Goal: Transaction & Acquisition: Book appointment/travel/reservation

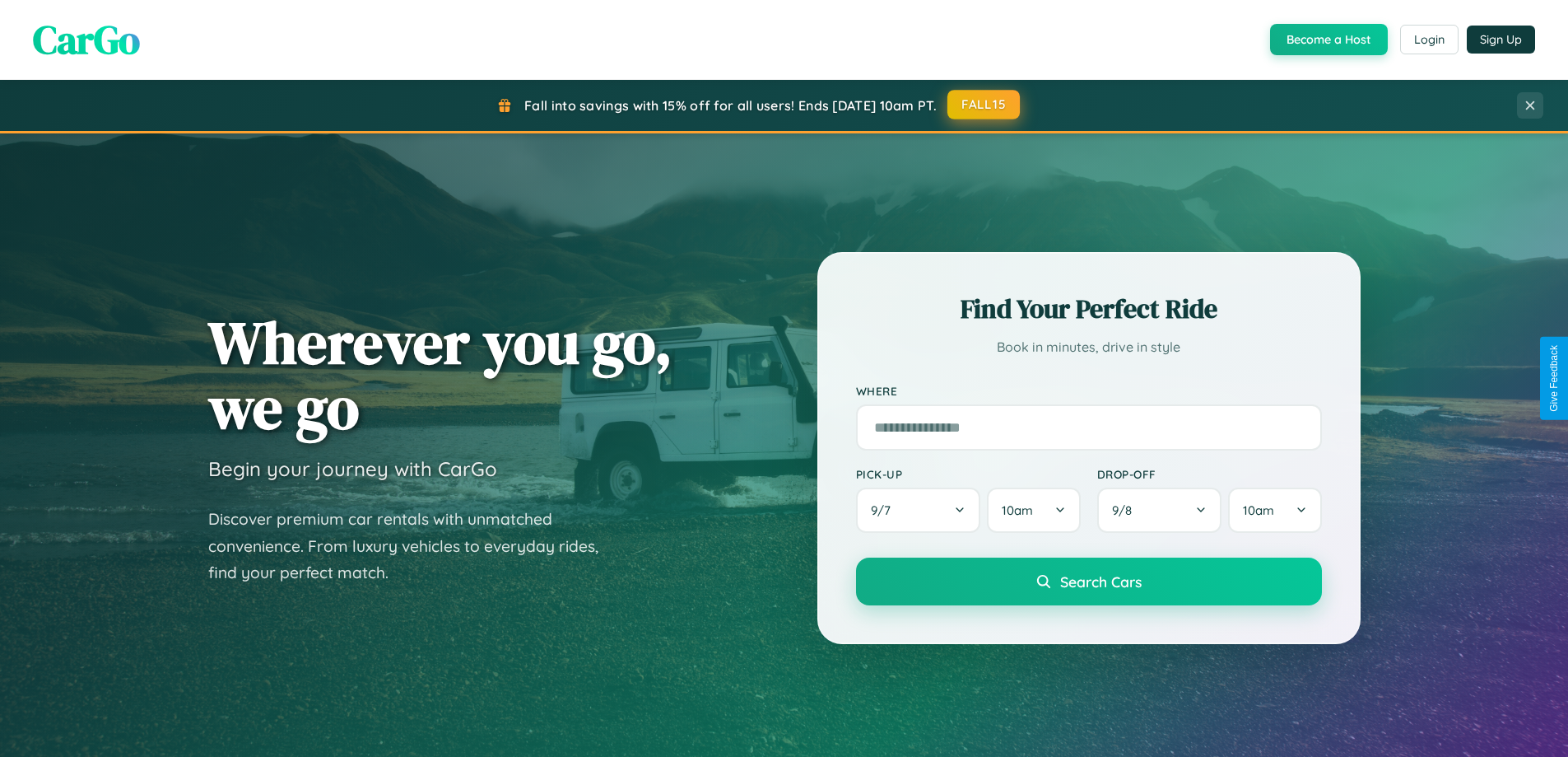
click at [985, 104] on button "FALL15" at bounding box center [983, 105] width 72 height 30
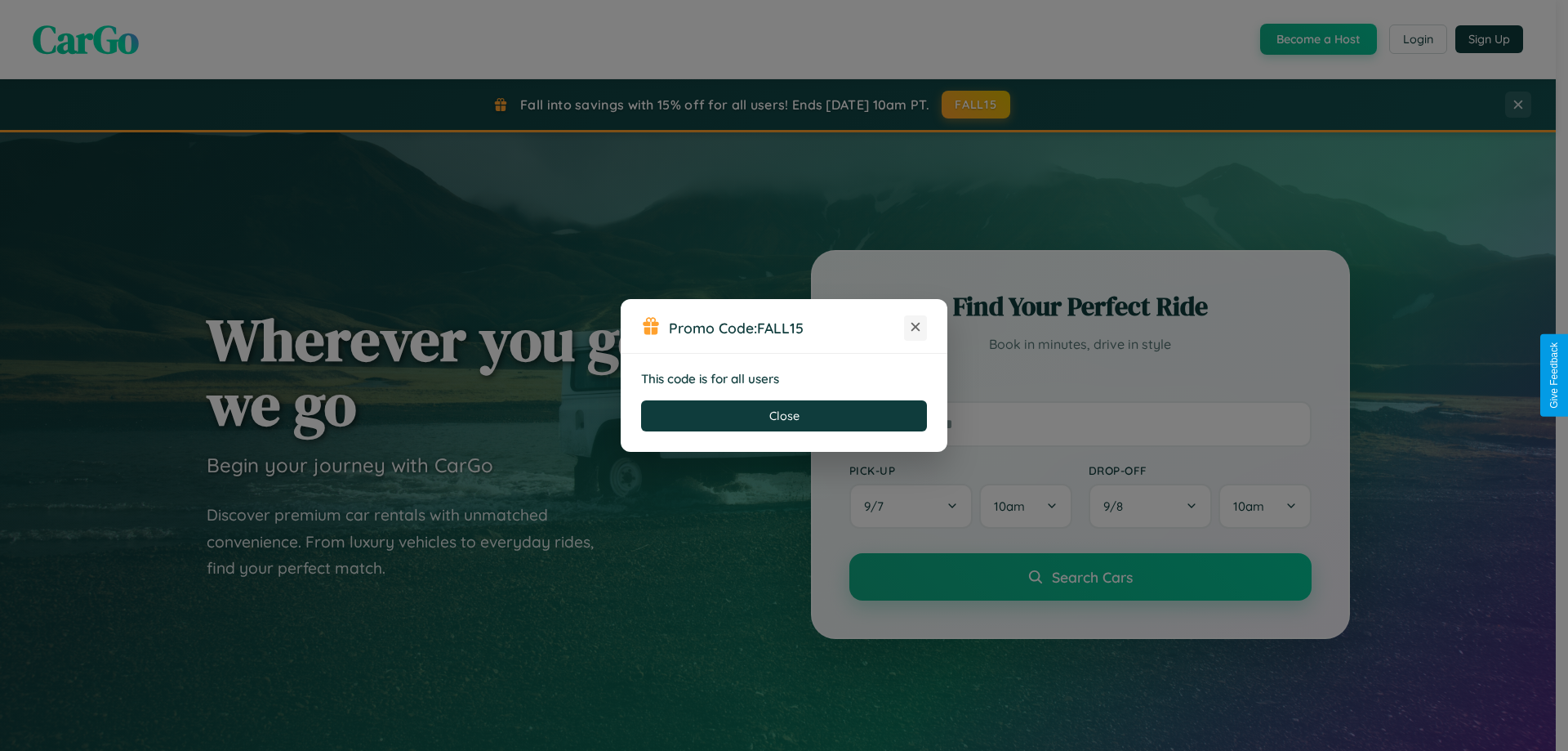
click at [916, 328] on icon at bounding box center [916, 327] width 17 height 17
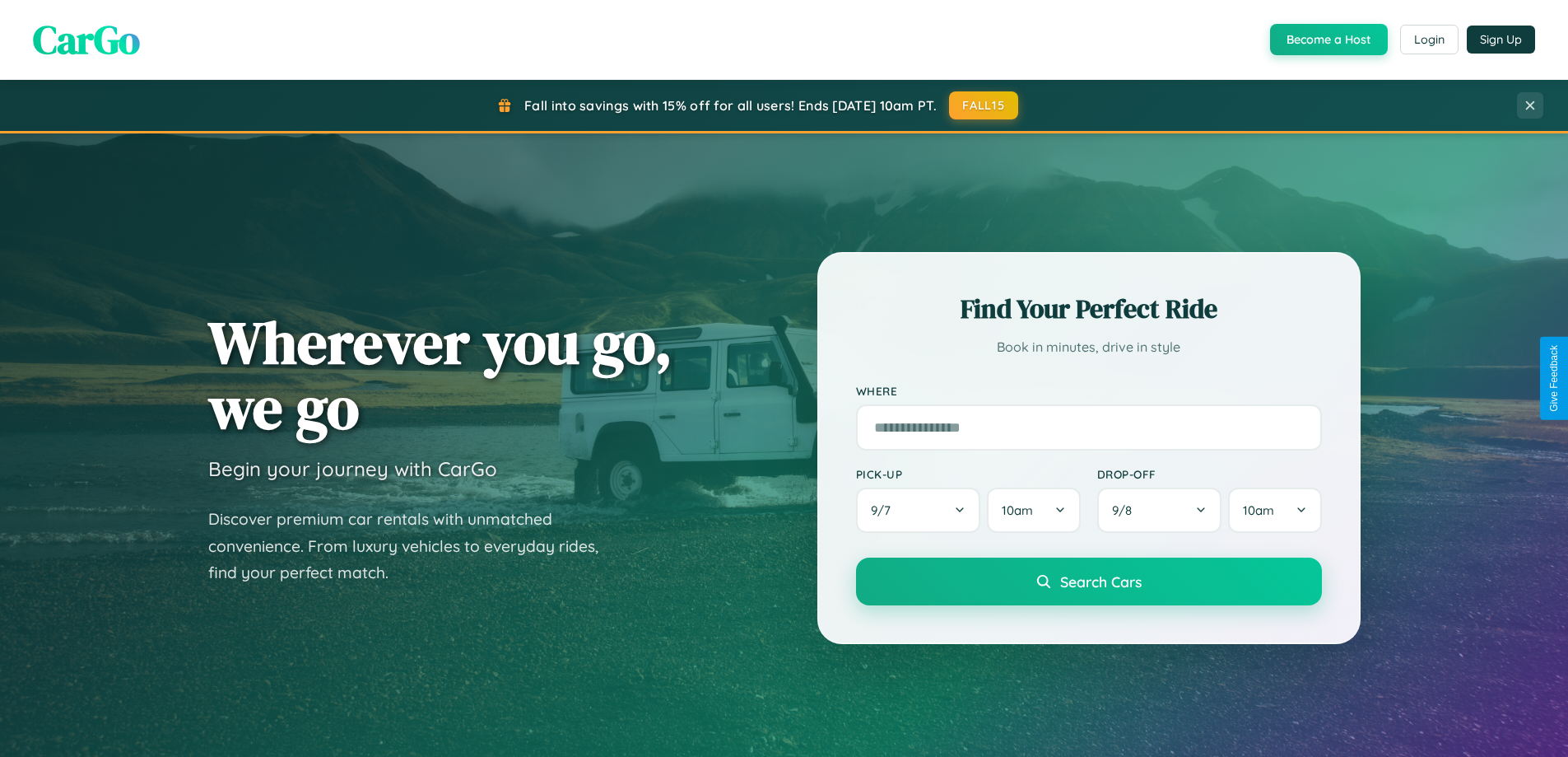
scroll to position [48, 0]
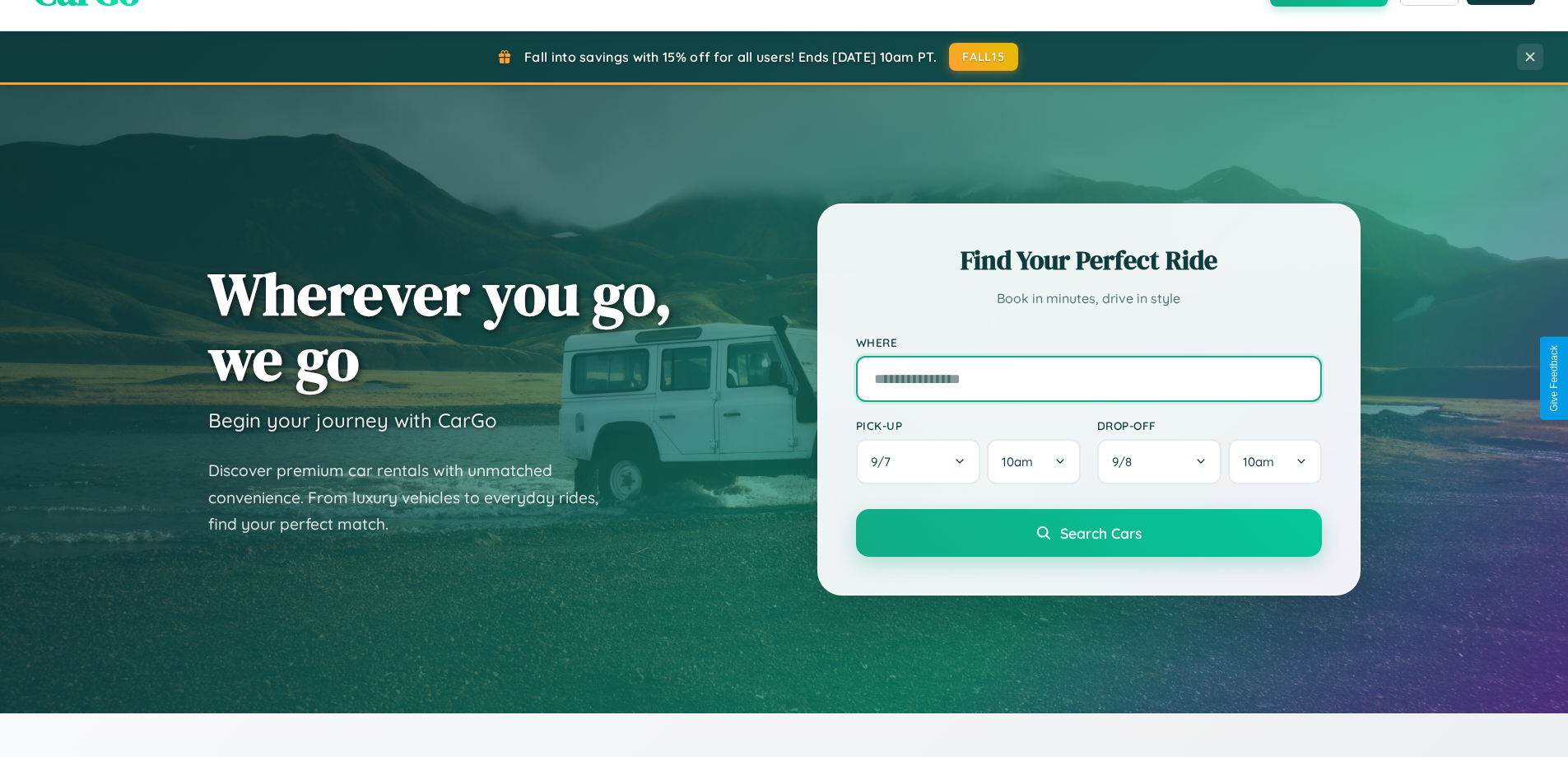
click at [1088, 378] on input "text" at bounding box center [1089, 378] width 466 height 46
type input "*********"
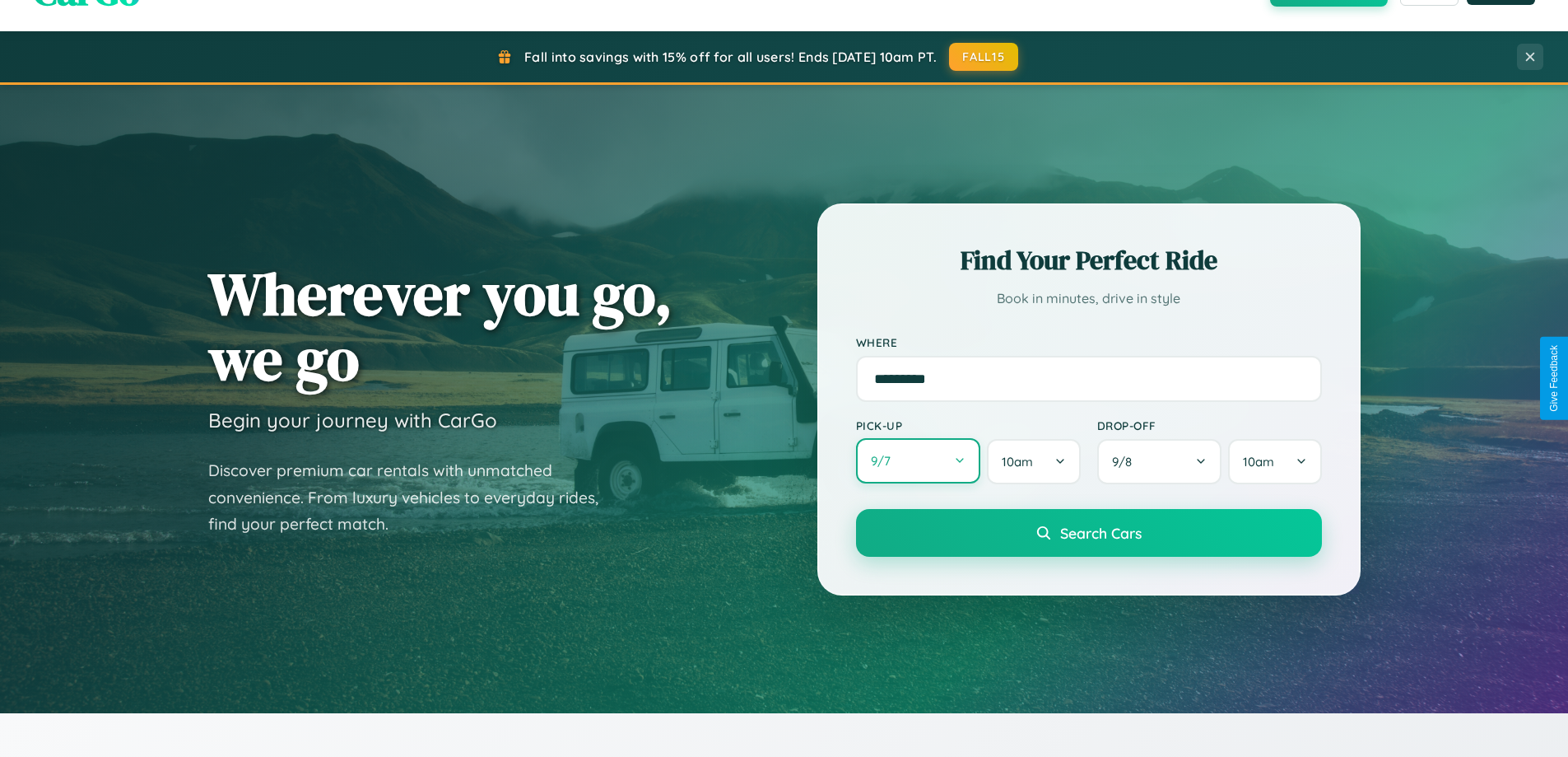
click at [918, 461] on button "9 / 7" at bounding box center [919, 461] width 125 height 45
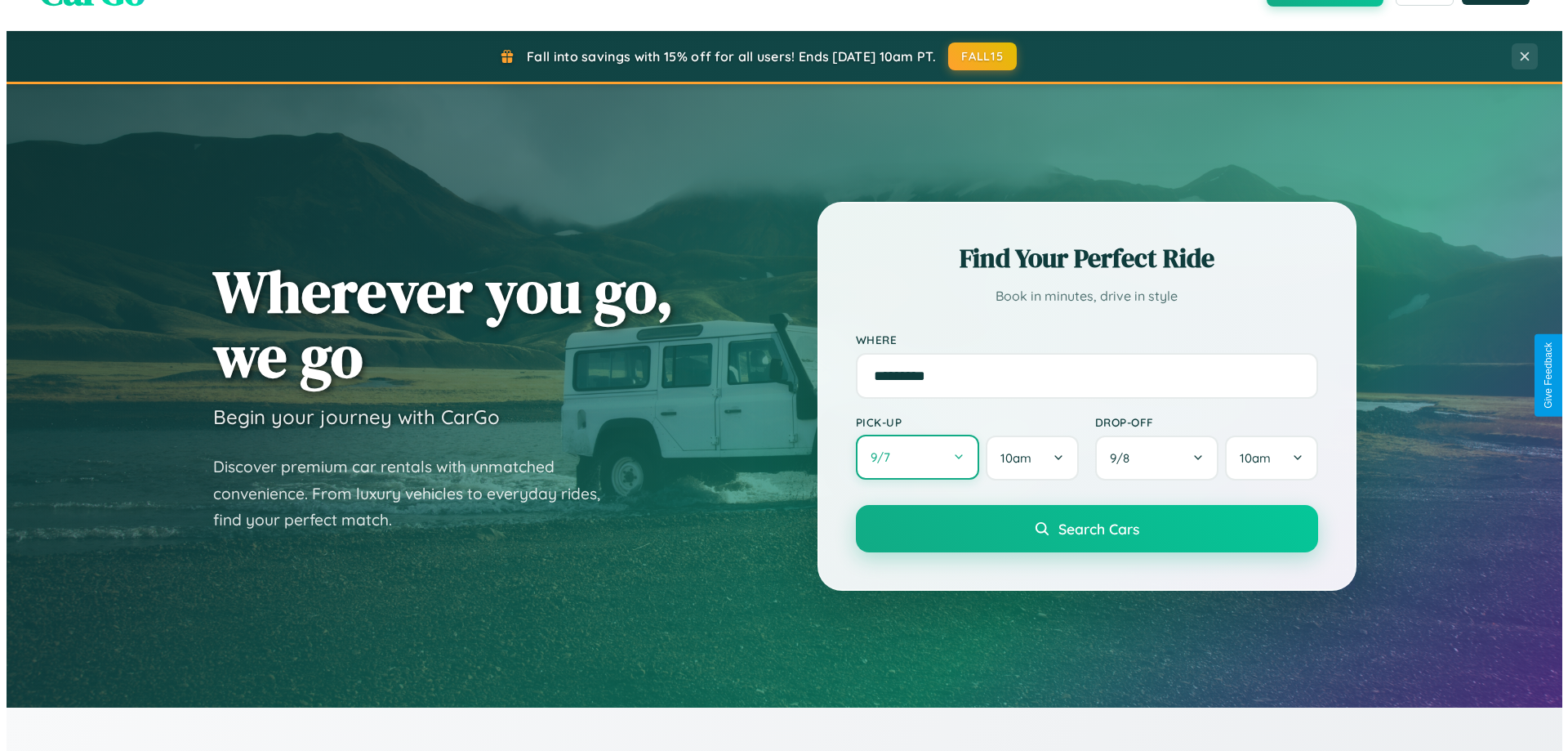
select select "*"
select select "****"
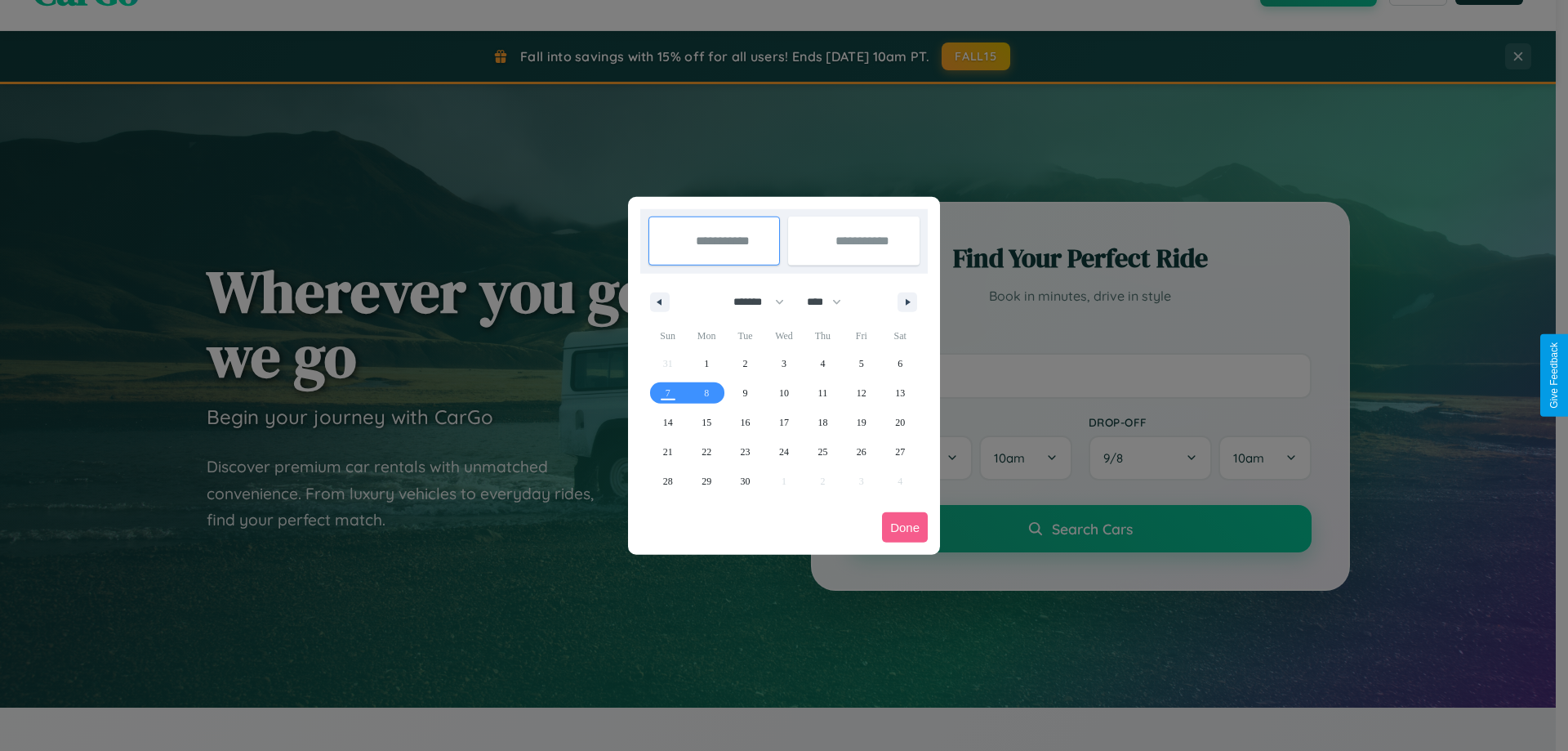
drag, startPoint x: 751, startPoint y: 302, endPoint x: 784, endPoint y: 328, distance: 42.0
click at [751, 302] on select "******* ******** ***** ***** *** **** **** ****** ********* ******* ******** **…" at bounding box center [755, 302] width 69 height 27
select select "**"
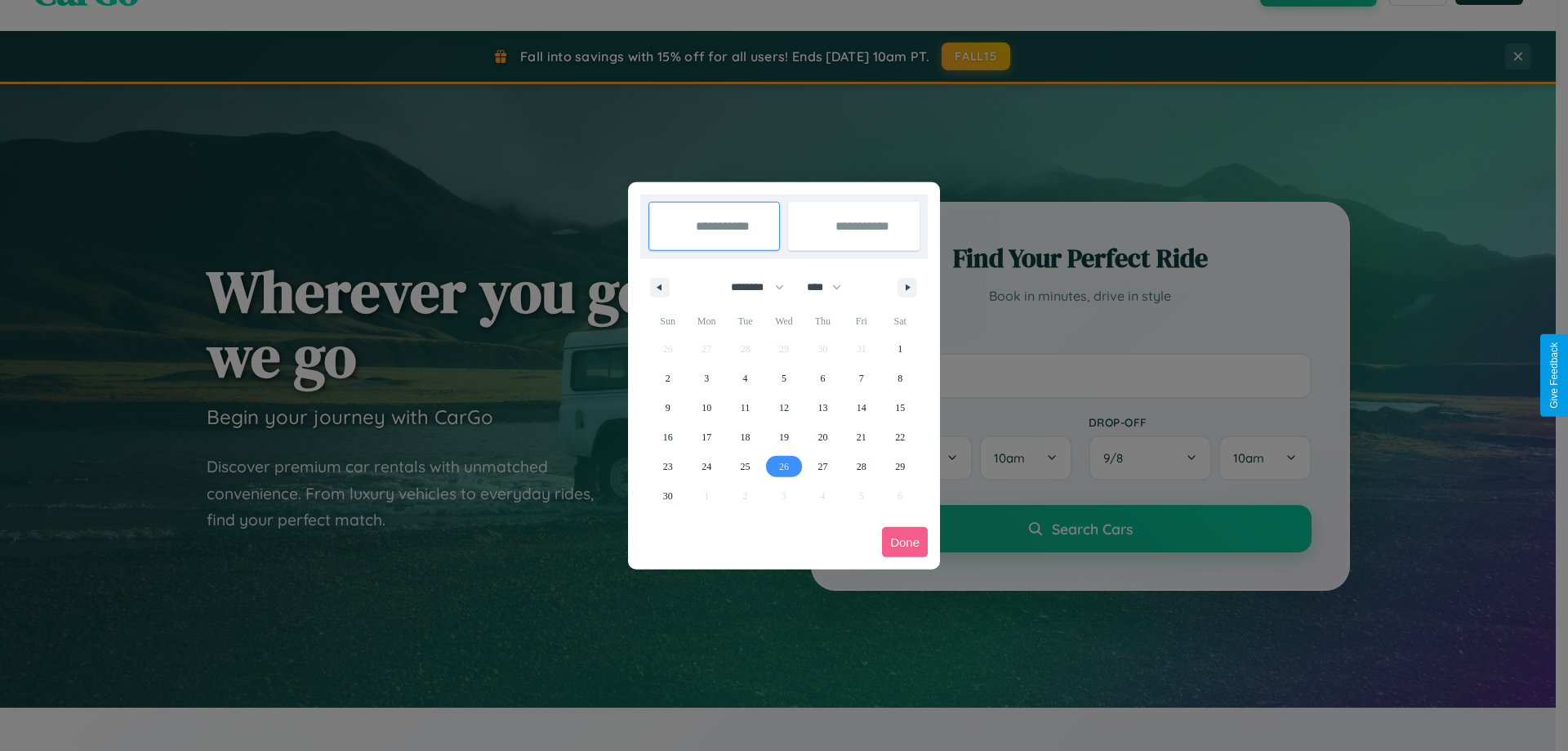
click at [784, 466] on span "26" at bounding box center [784, 466] width 10 height 30
type input "**********"
click at [900, 466] on span "29" at bounding box center [900, 466] width 10 height 30
type input "**********"
click at [905, 542] on button "Done" at bounding box center [904, 542] width 45 height 31
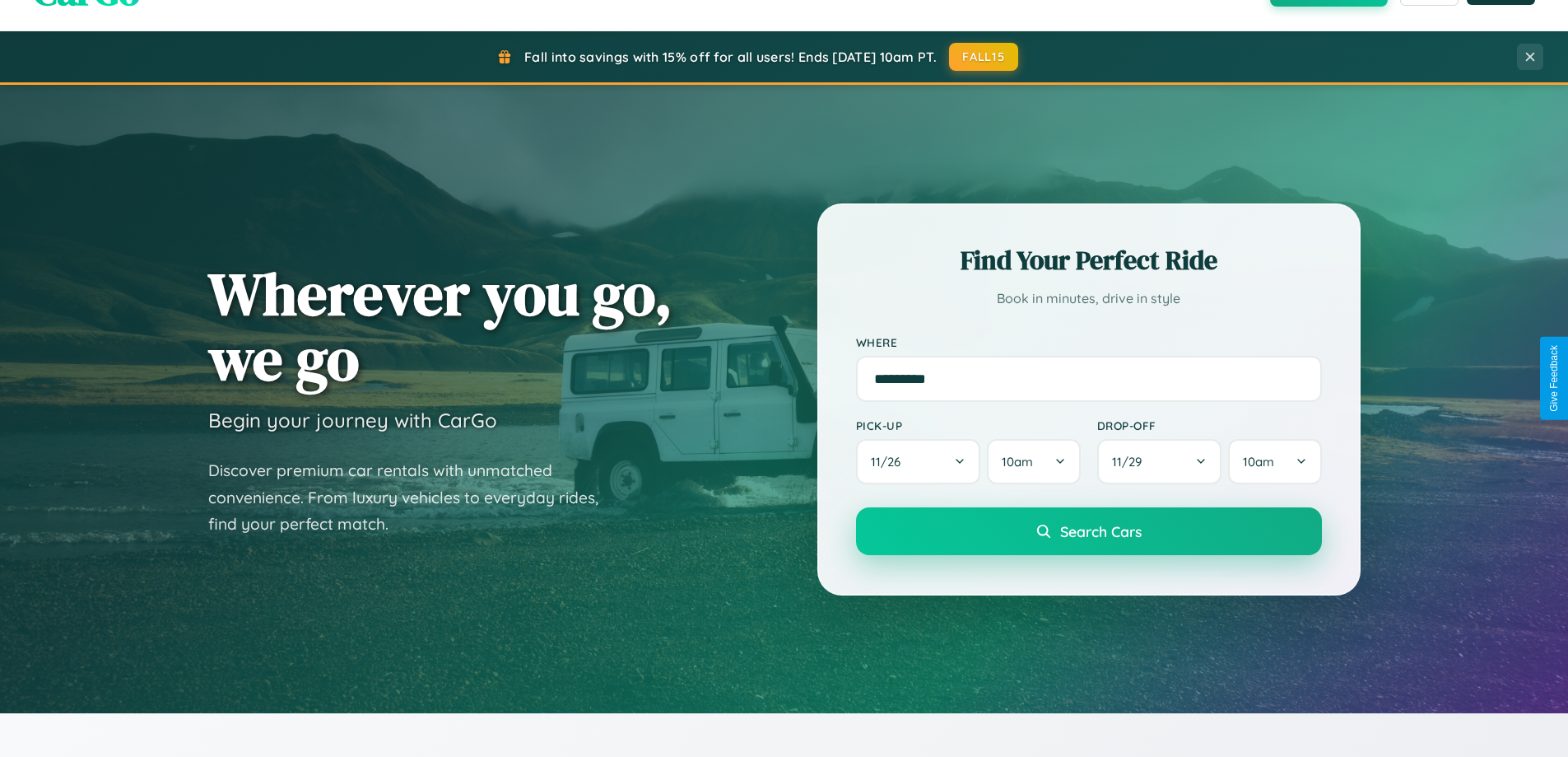
click at [1088, 531] on span "Search Cars" at bounding box center [1101, 531] width 82 height 18
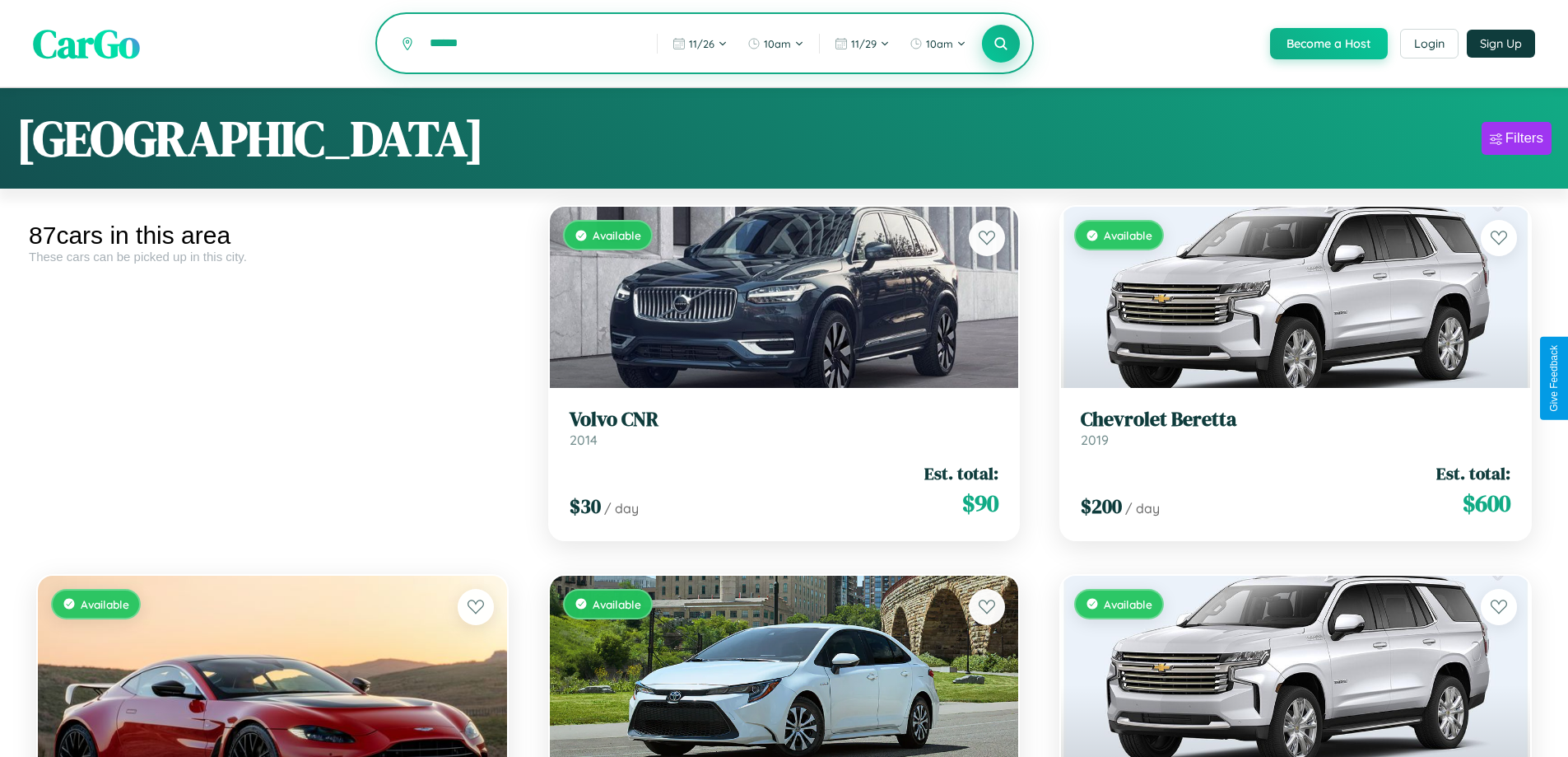
type input "******"
click at [1001, 44] on icon at bounding box center [1001, 43] width 16 height 16
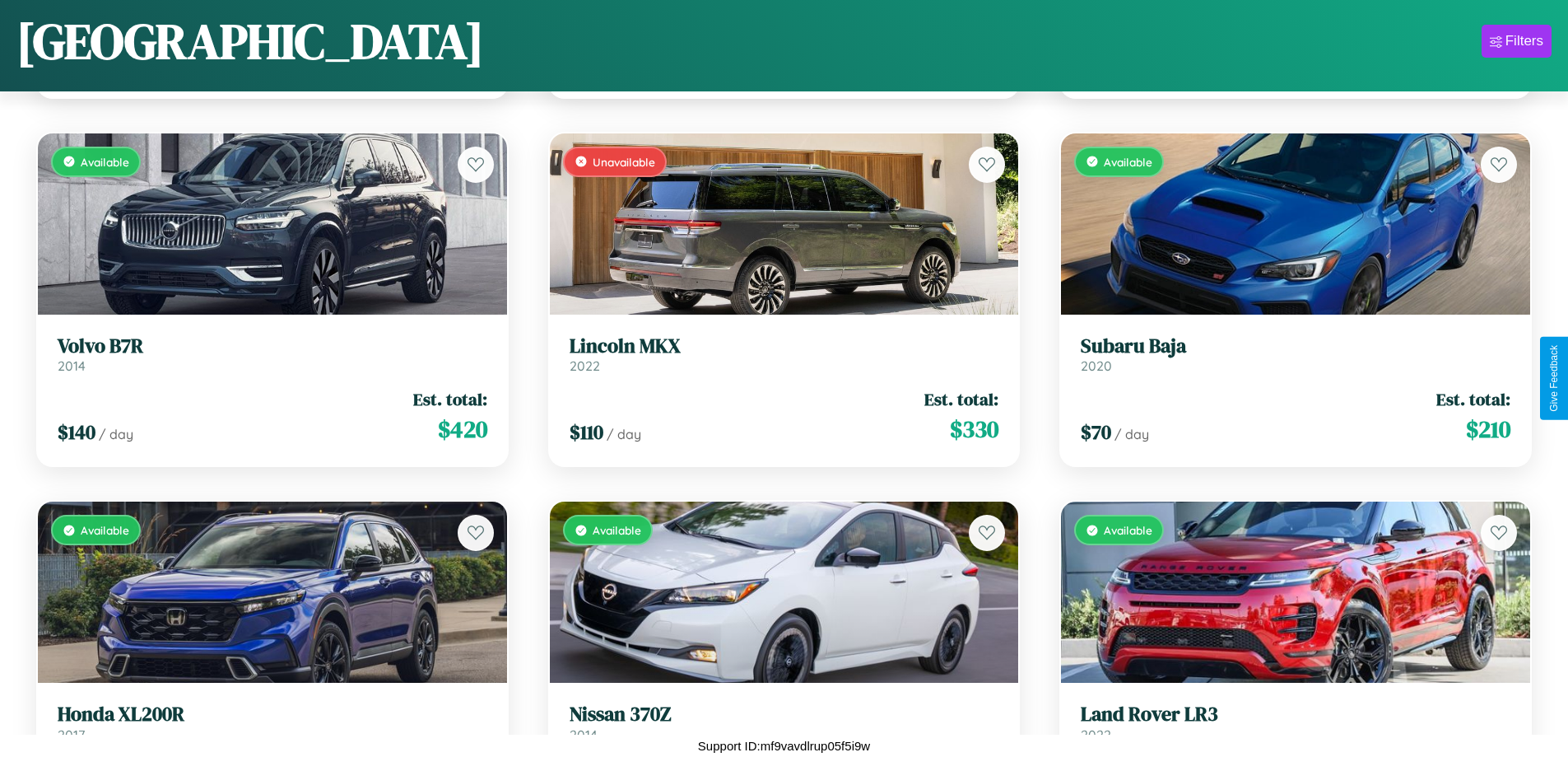
scroll to position [5026, 0]
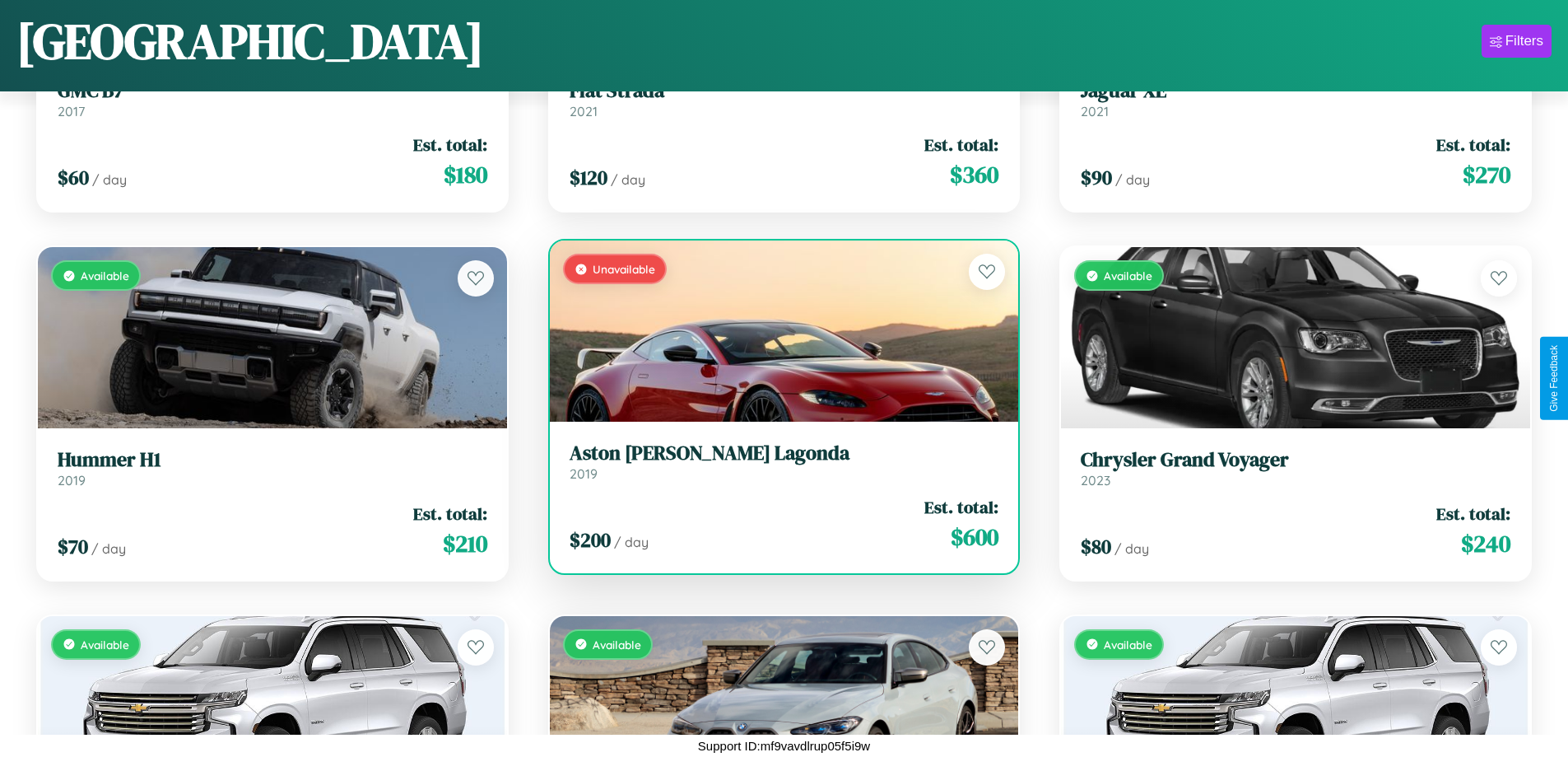
click at [777, 461] on h3 "Aston Martin Lagonda" at bounding box center [785, 454] width 430 height 24
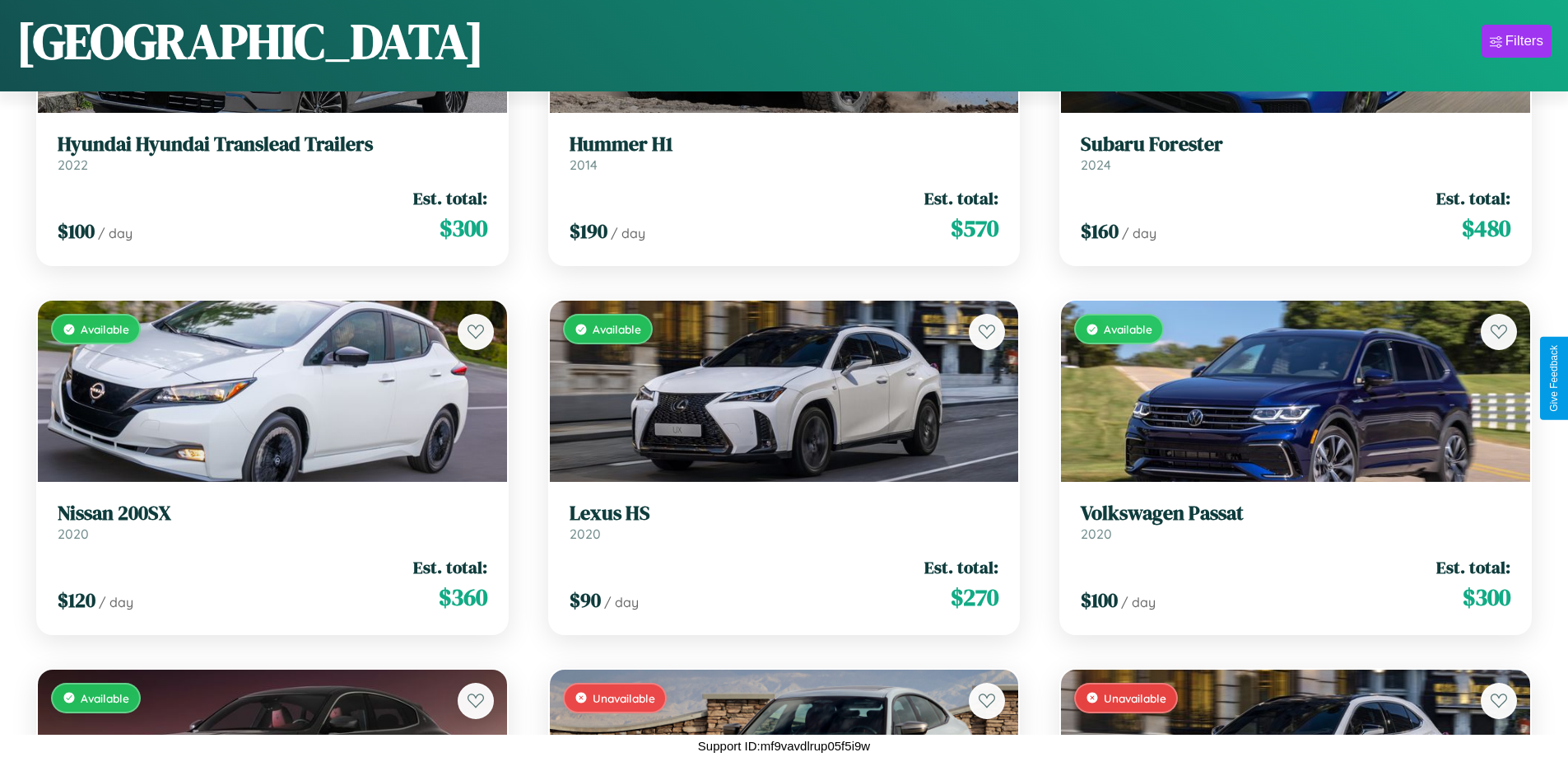
scroll to position [2814, 0]
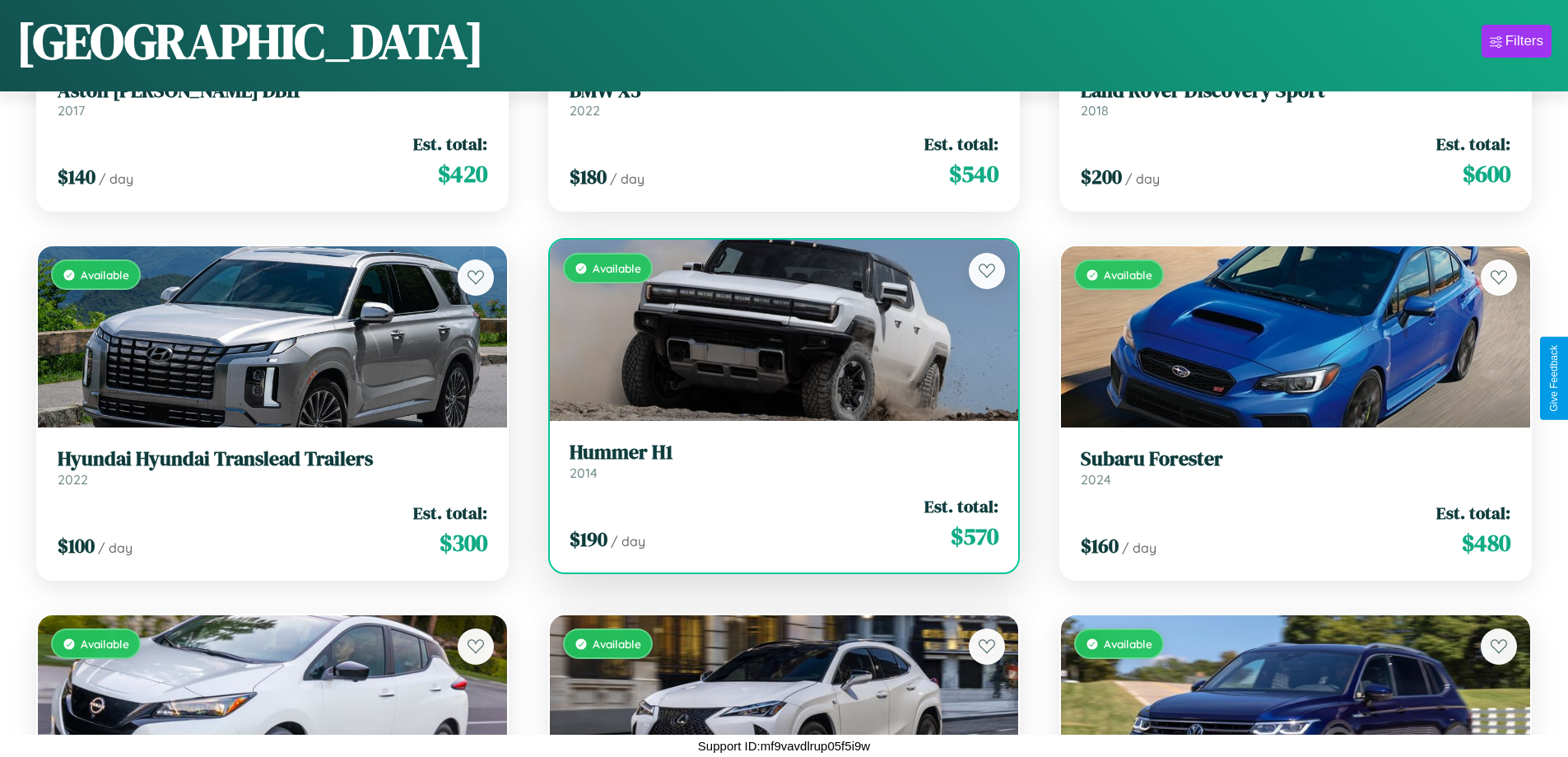
click at [777, 330] on div "Available" at bounding box center [784, 330] width 469 height 181
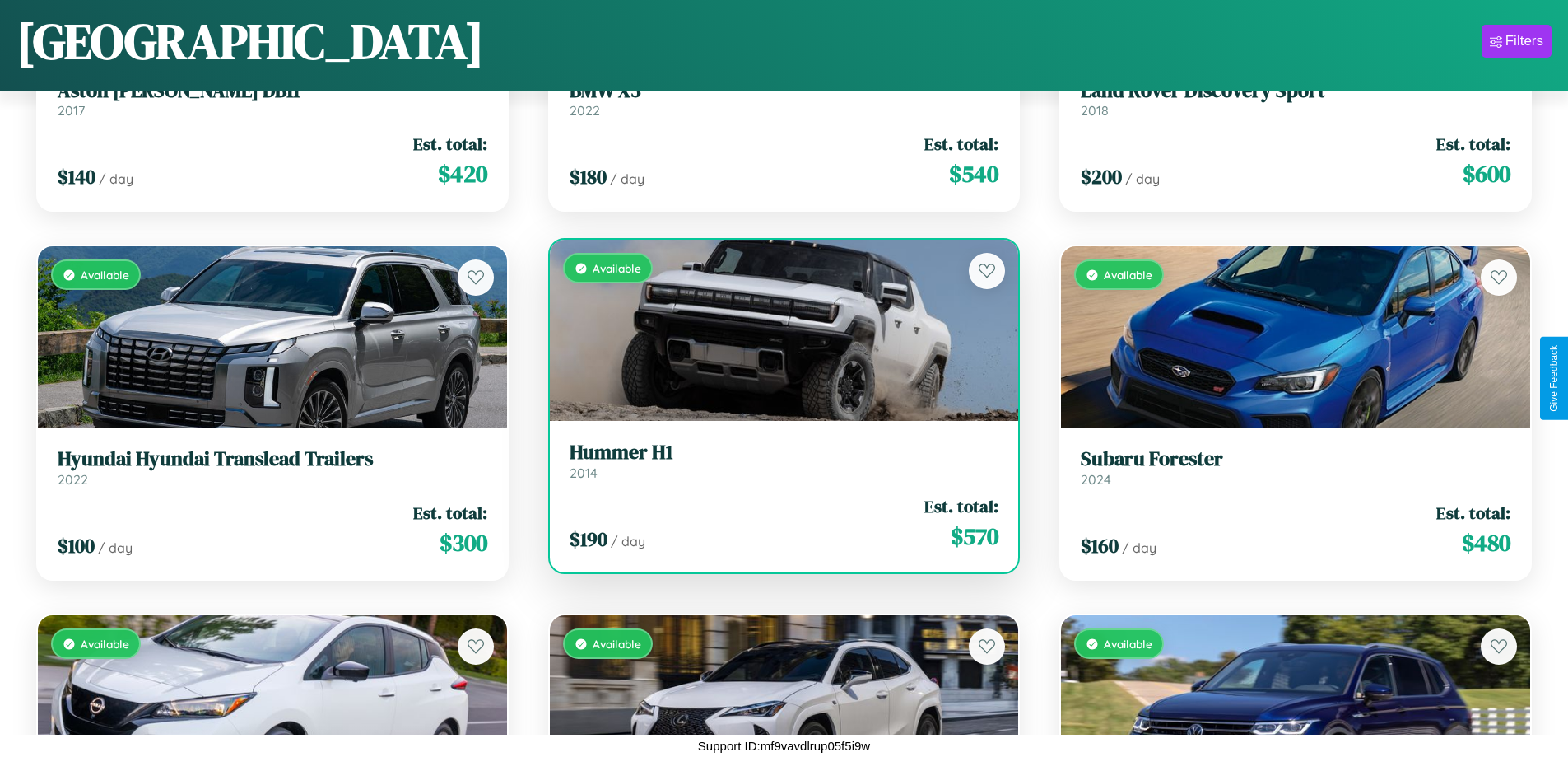
click at [777, 330] on div "Available" at bounding box center [784, 330] width 469 height 181
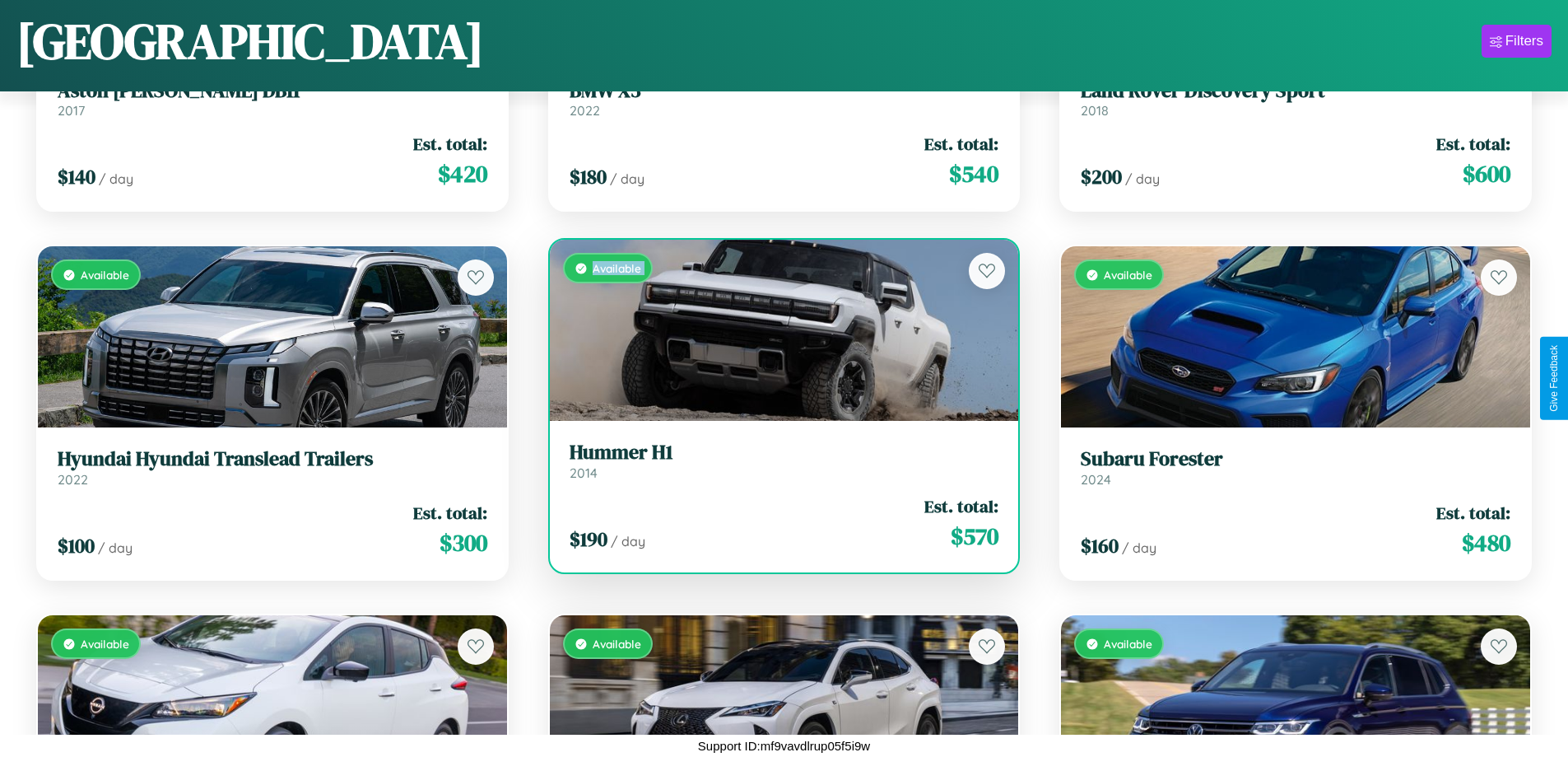
click at [777, 330] on div "Available" at bounding box center [784, 330] width 469 height 181
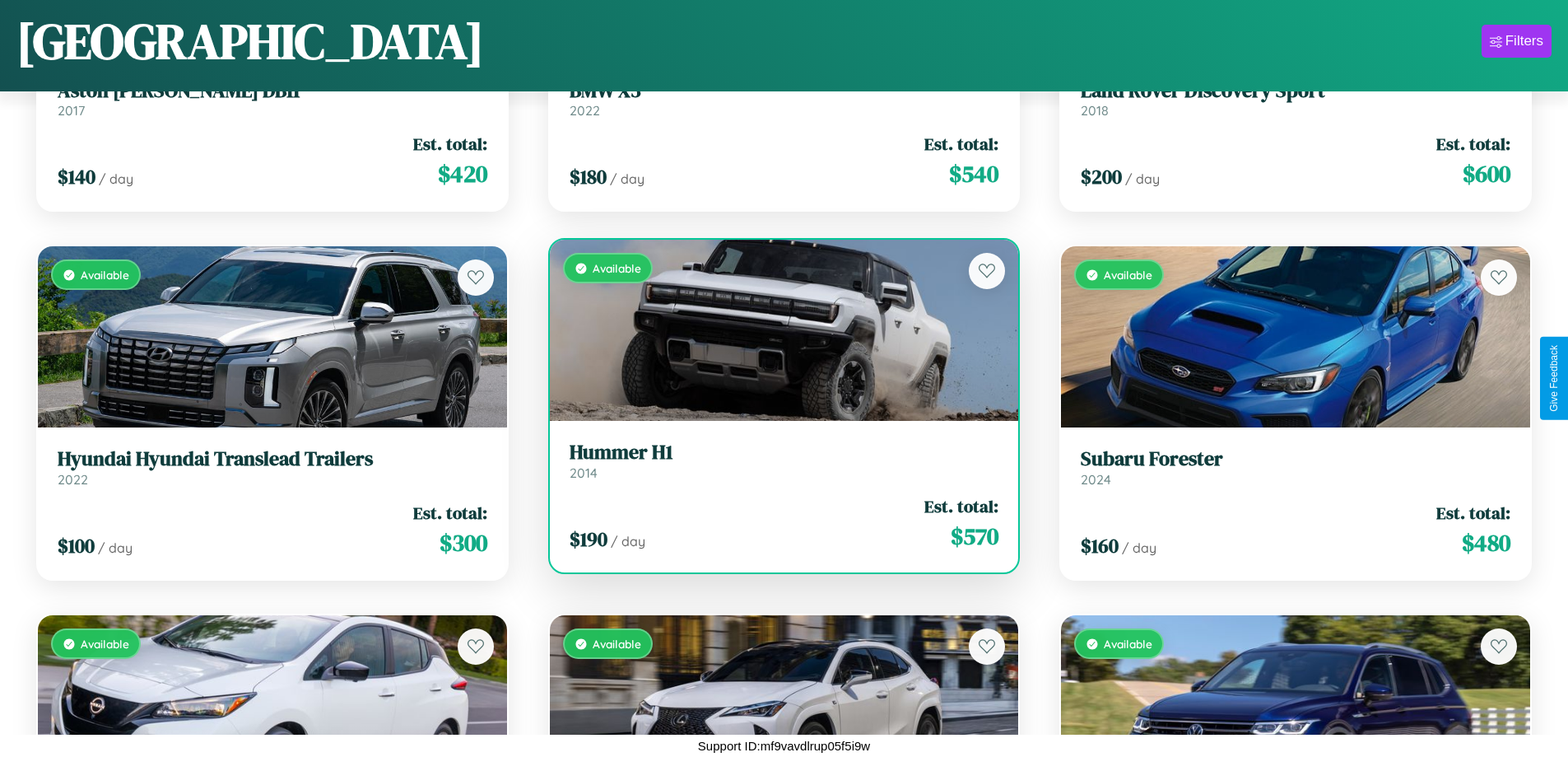
click at [777, 330] on div "Available" at bounding box center [784, 330] width 469 height 181
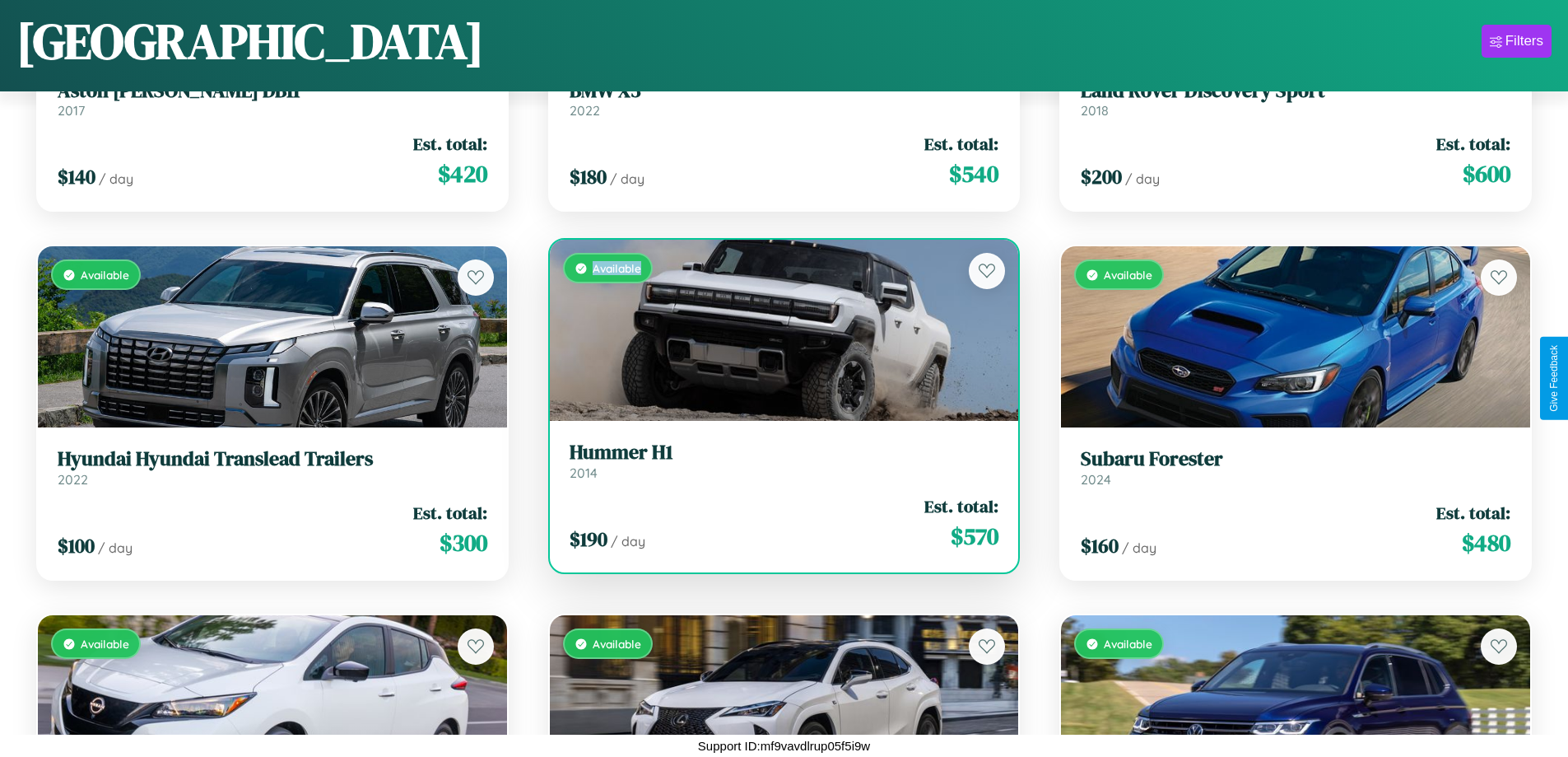
click at [777, 330] on div "Available" at bounding box center [784, 330] width 469 height 181
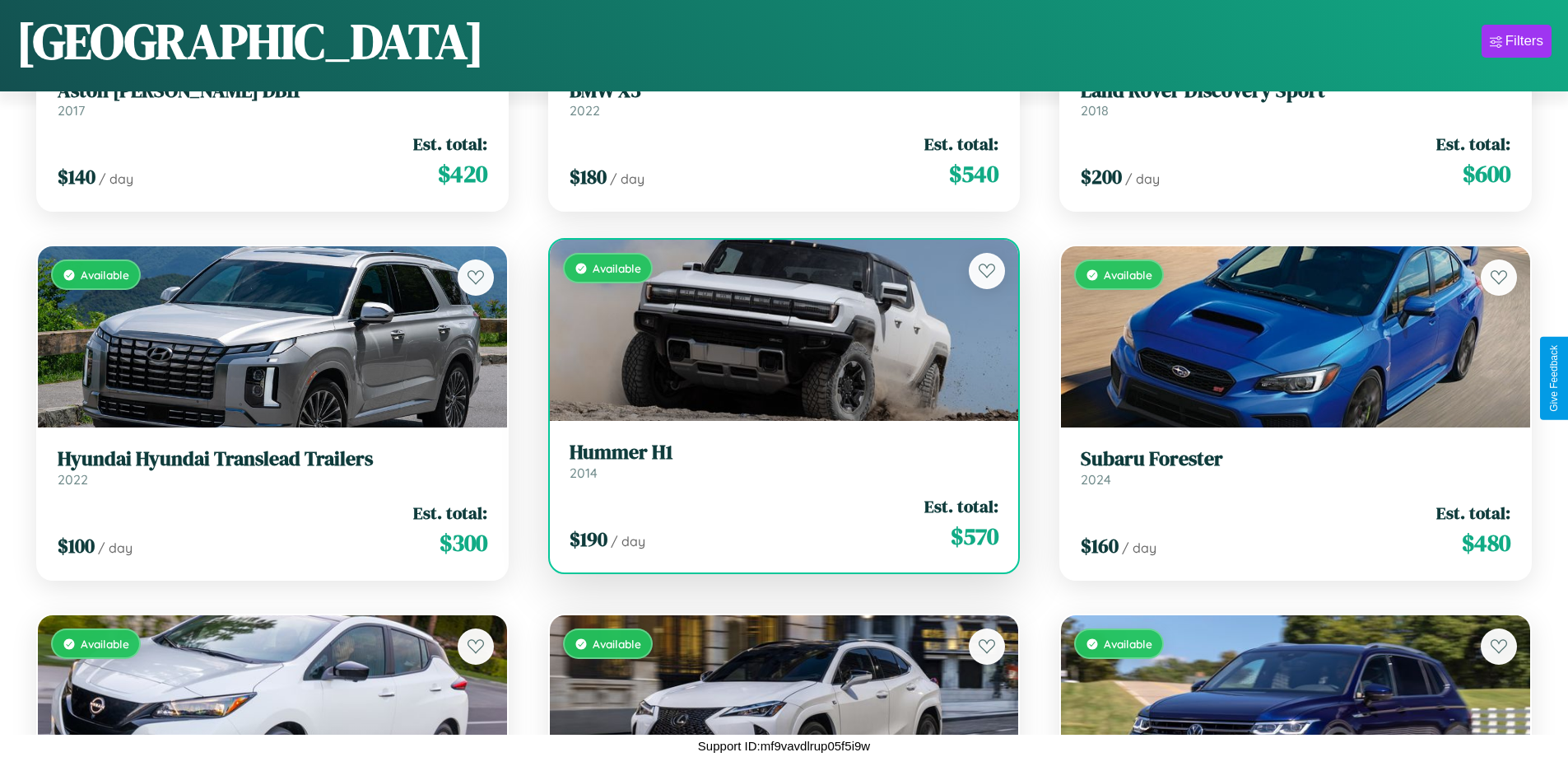
click at [777, 460] on h3 "Hummer H1" at bounding box center [785, 453] width 430 height 24
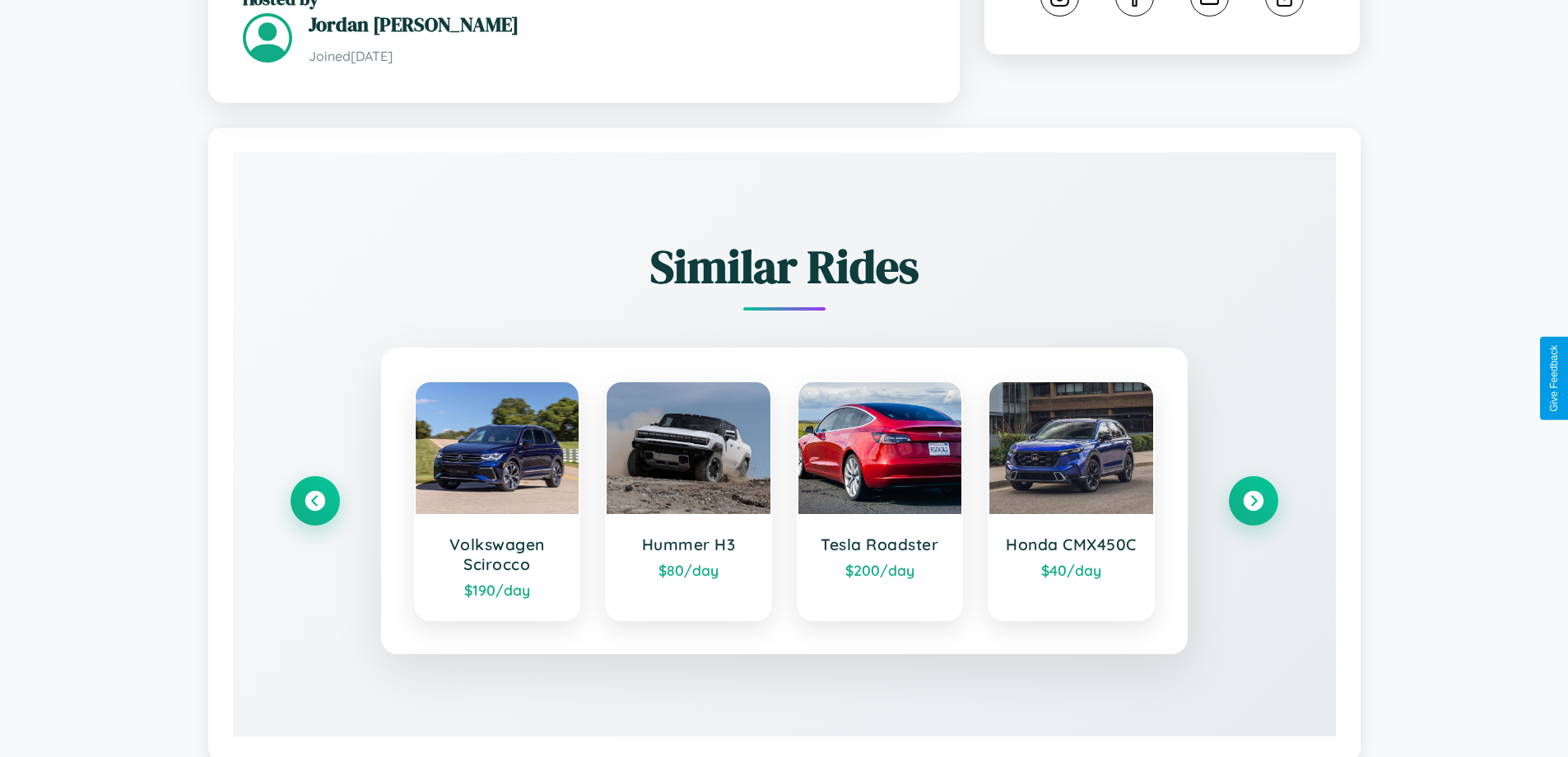
scroll to position [965, 0]
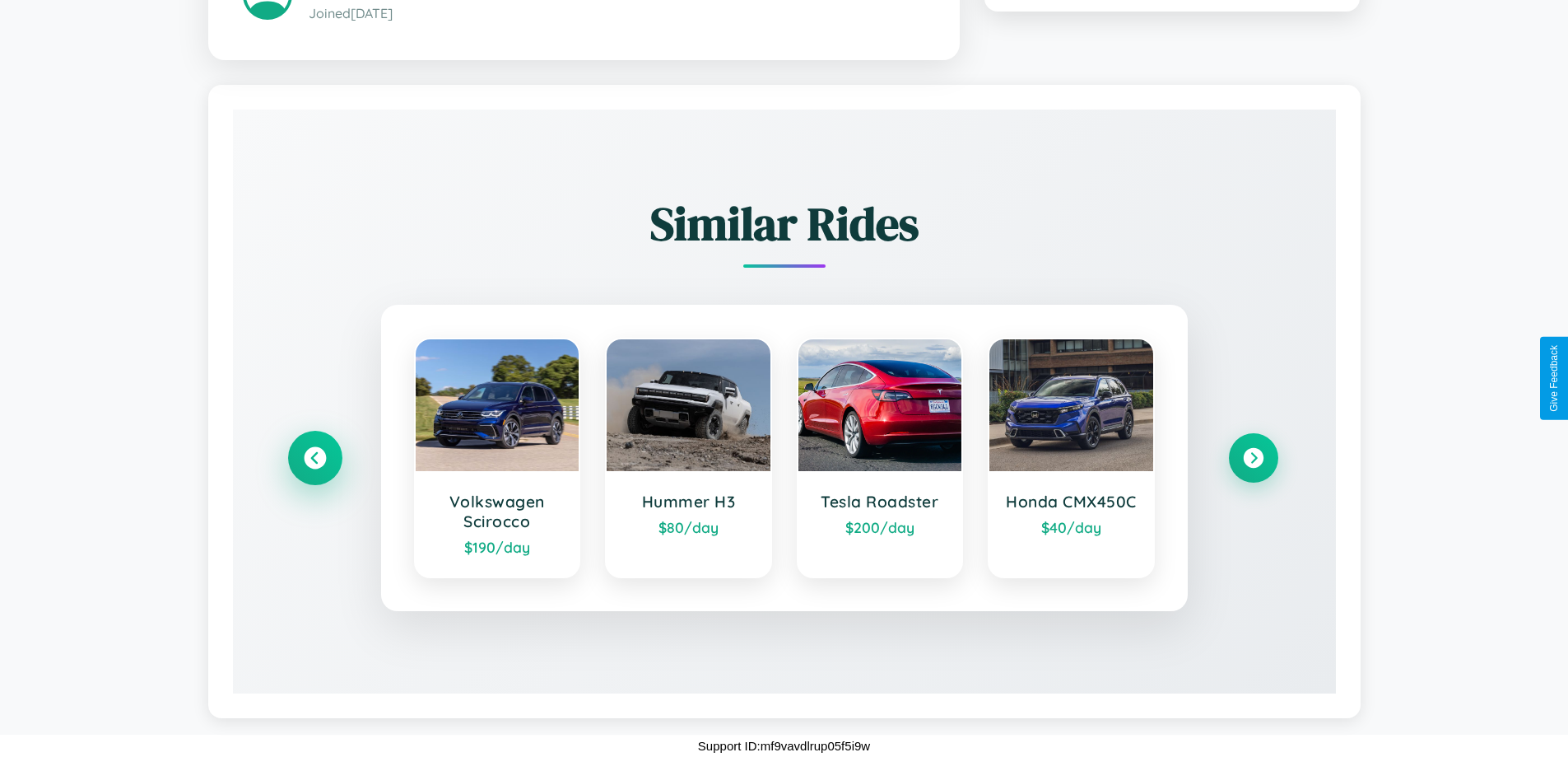
click at [314, 457] on icon at bounding box center [315, 458] width 22 height 23
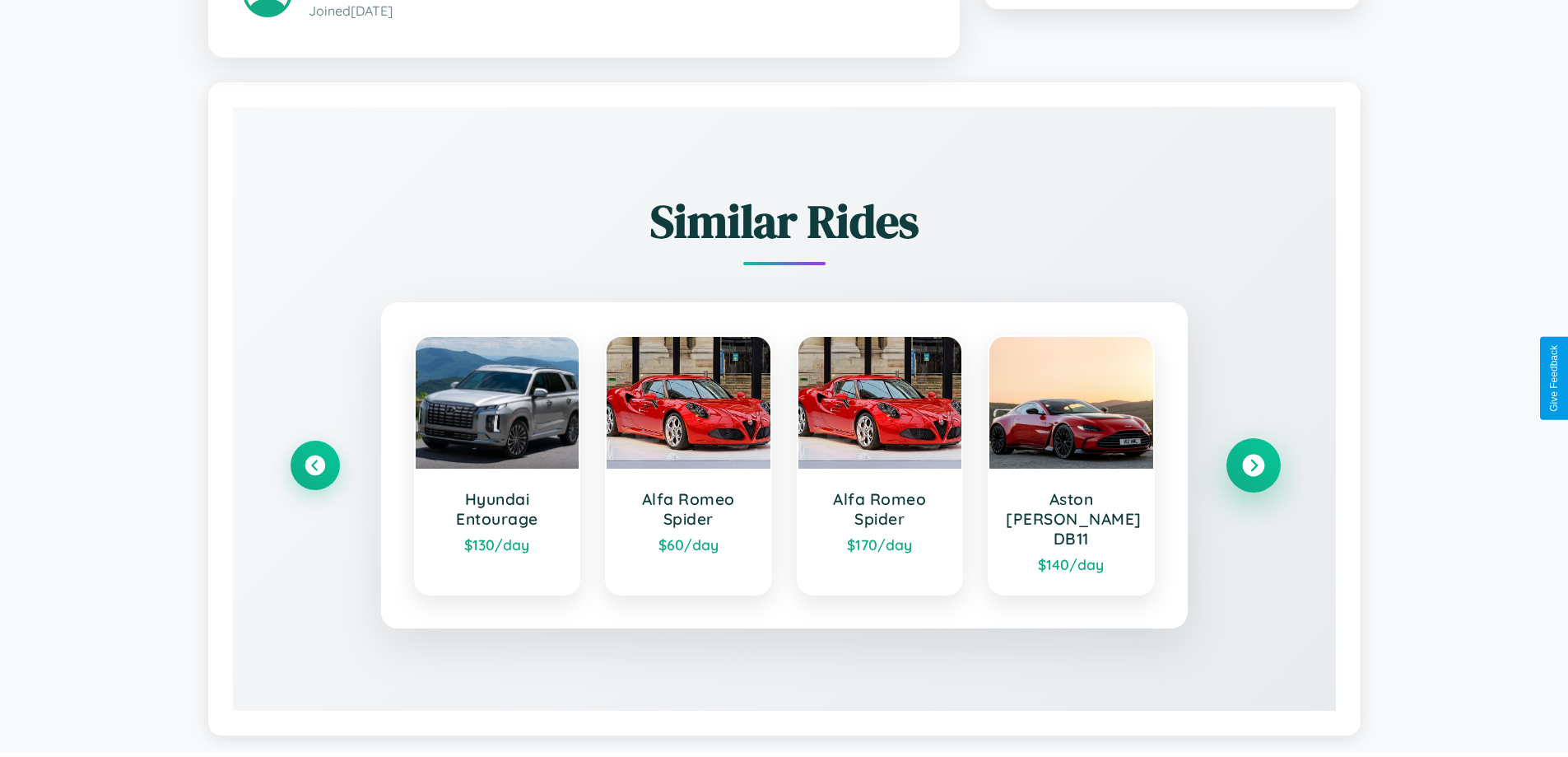
click at [1253, 457] on icon at bounding box center [1253, 464] width 22 height 23
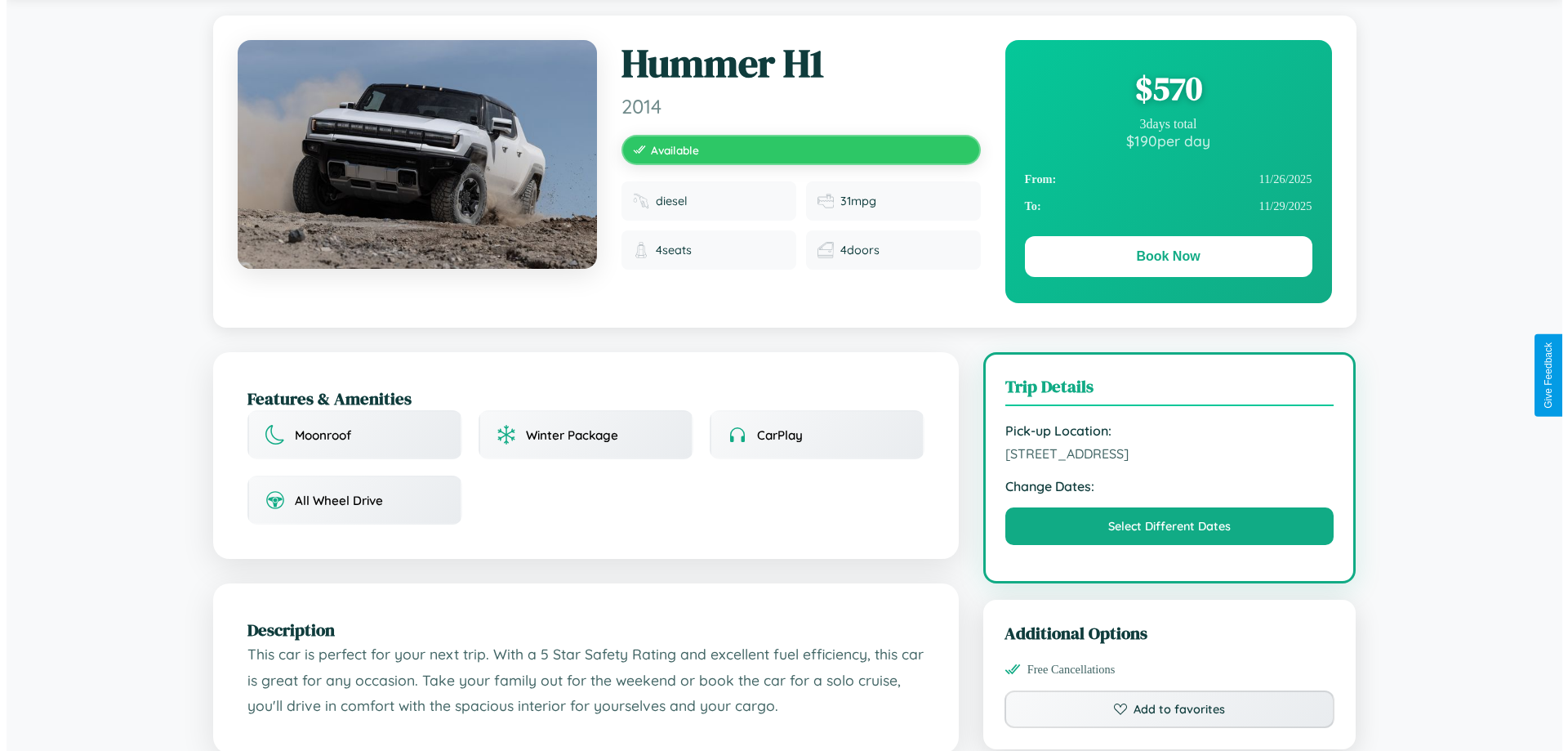
scroll to position [0, 0]
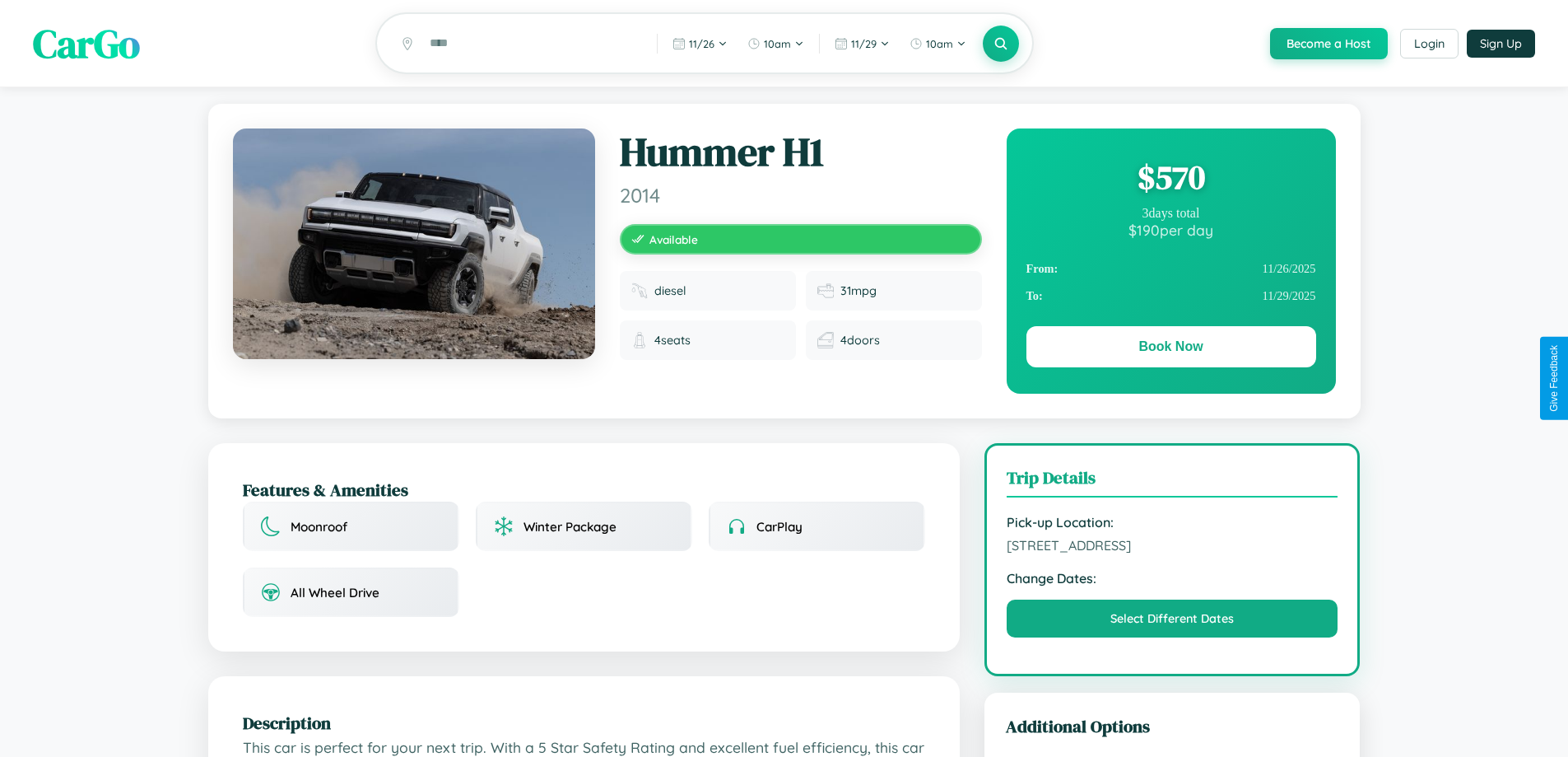
click at [1171, 179] on div "$ 570" at bounding box center [1171, 177] width 290 height 44
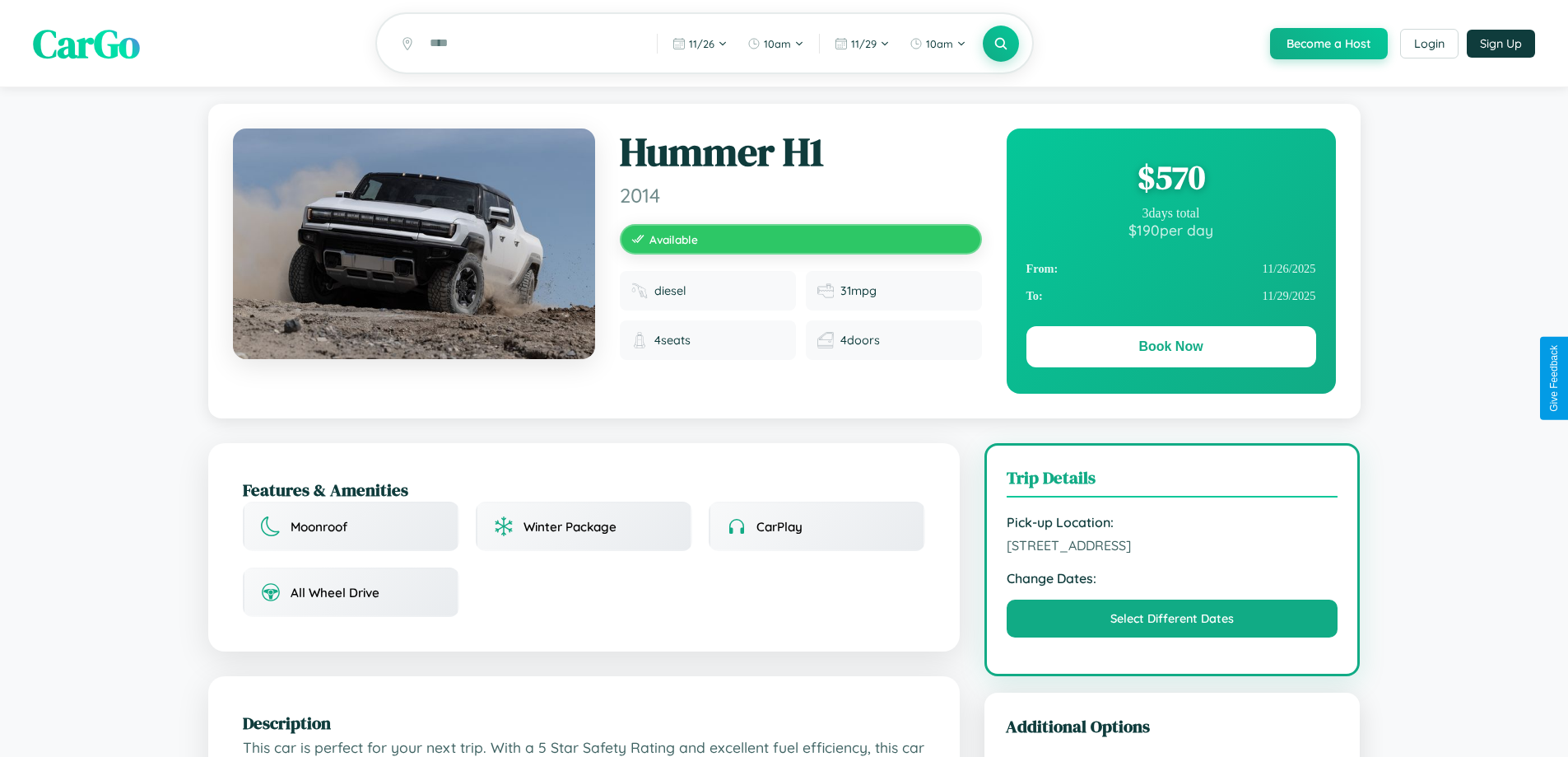
click at [1171, 179] on div "$ 570" at bounding box center [1171, 177] width 290 height 44
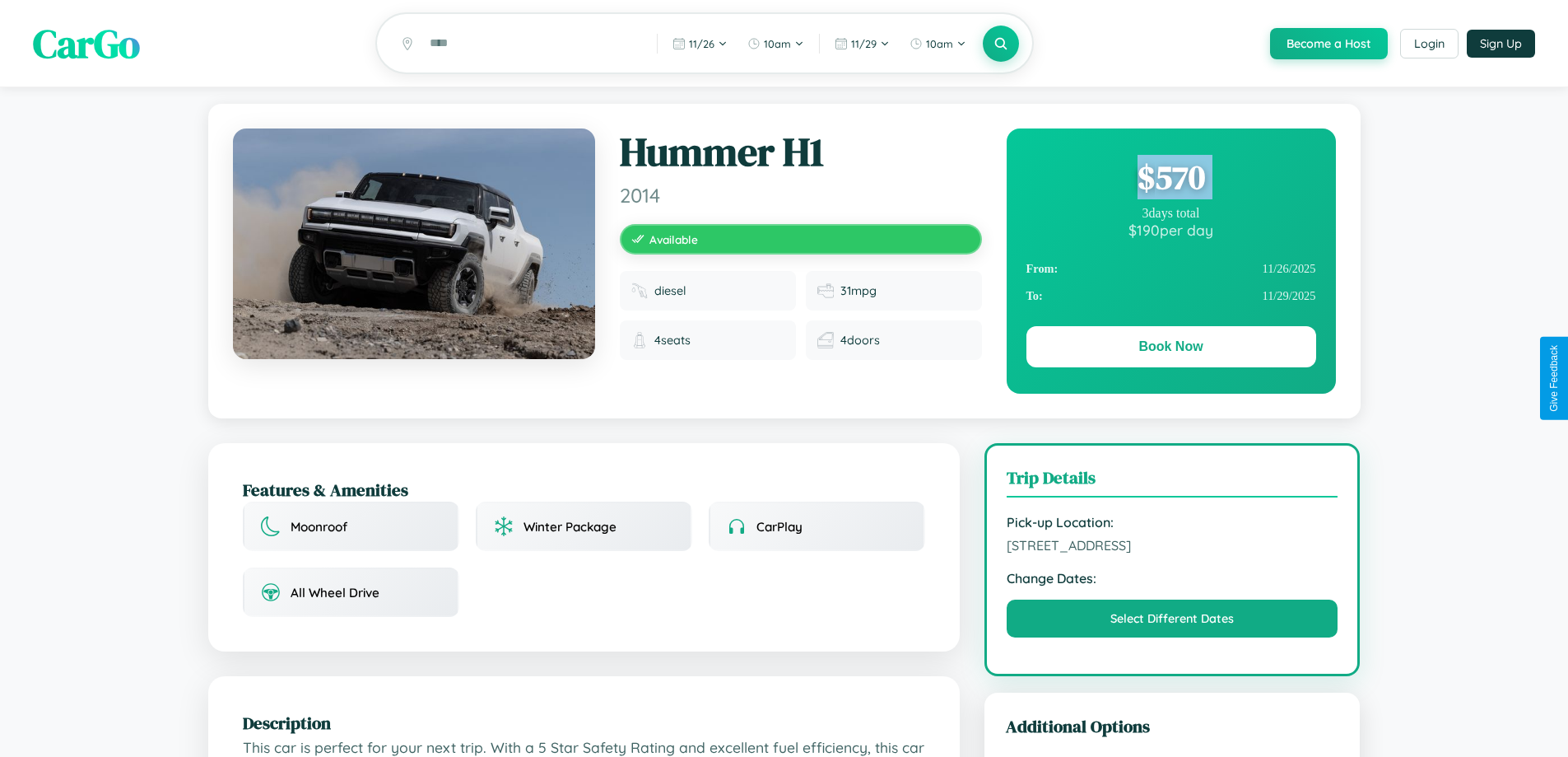
click at [1171, 179] on div "$ 570" at bounding box center [1171, 177] width 290 height 44
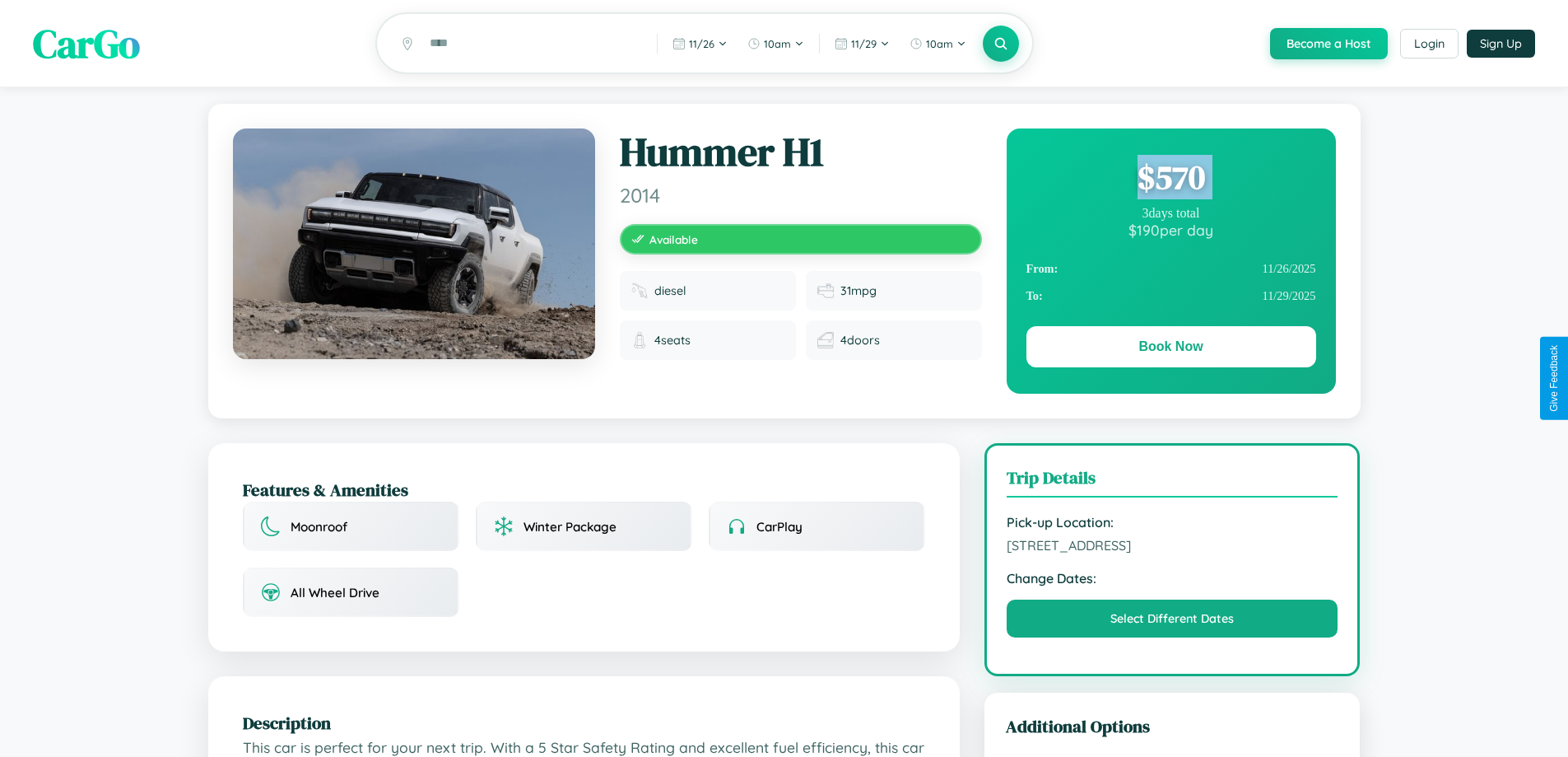
click at [1171, 179] on div "$ 570" at bounding box center [1171, 177] width 290 height 44
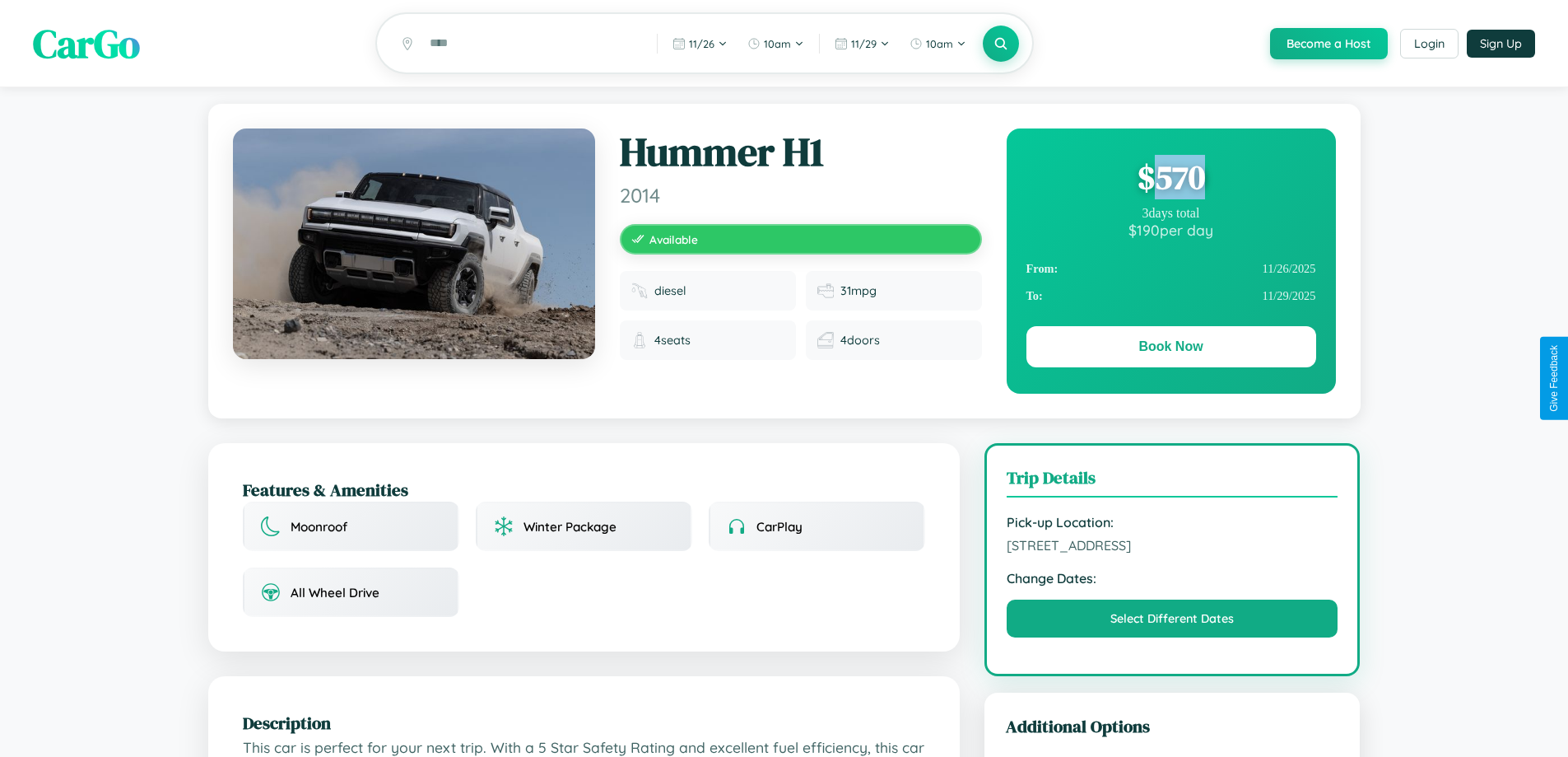
click at [1171, 179] on div "$ 570" at bounding box center [1171, 177] width 290 height 44
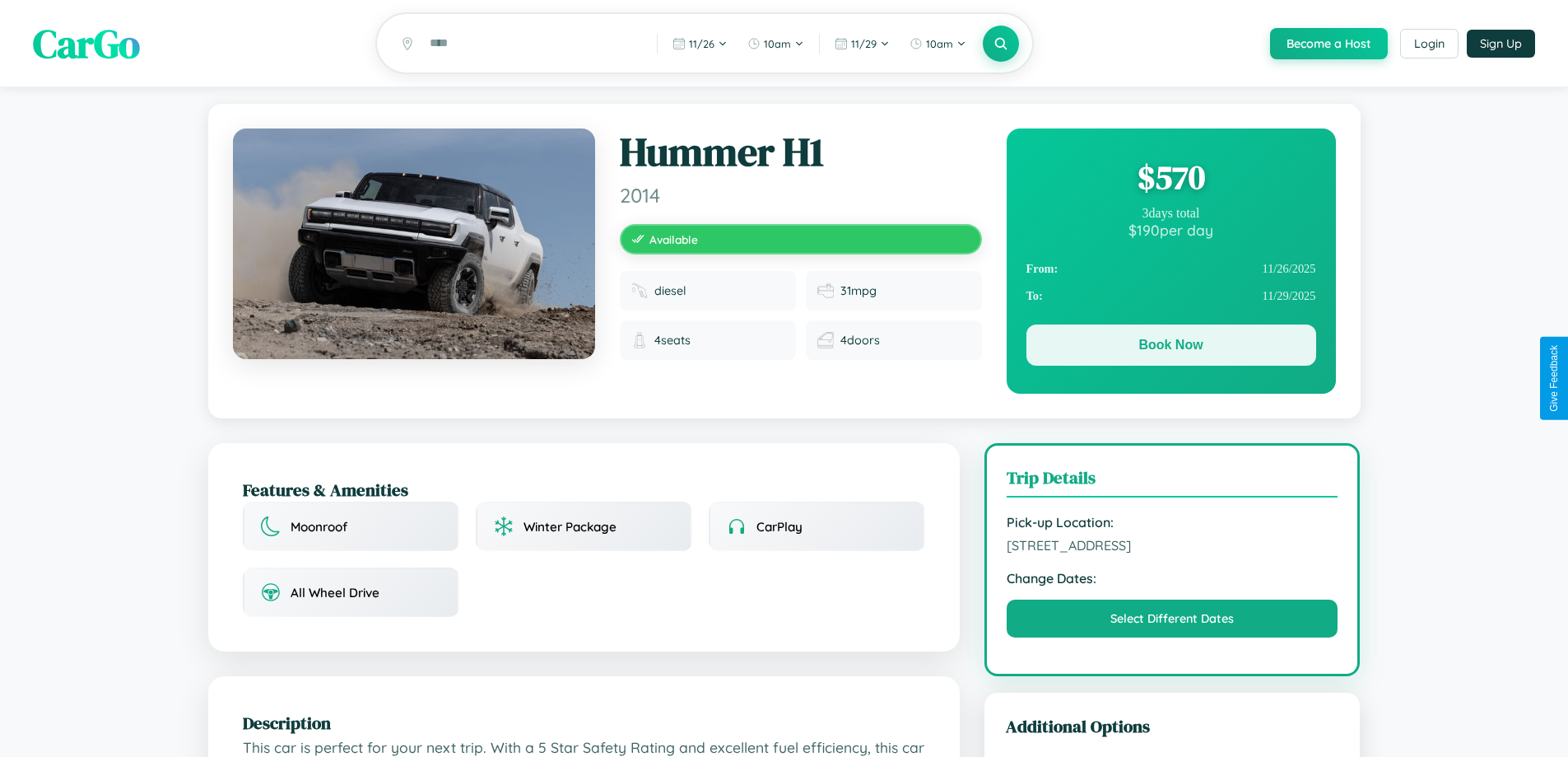
click at [1171, 348] on button "Book Now" at bounding box center [1171, 344] width 290 height 41
